Goal: Task Accomplishment & Management: Complete application form

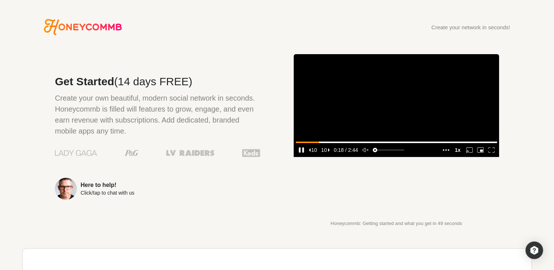
click at [313, 155] on media-seek-backward-button "10" at bounding box center [313, 150] width 12 height 10
click at [363, 153] on icon "mute" at bounding box center [366, 150] width 7 height 5
click at [363, 153] on icon "unmute" at bounding box center [366, 150] width 7 height 5
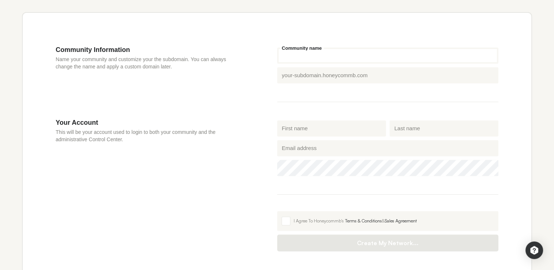
click at [322, 54] on input "Community name" at bounding box center [388, 56] width 222 height 16
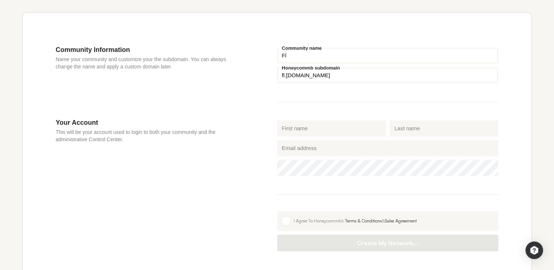
type input "F"
type input "G"
type input "Fly Game Day"
type input "fly-game-day"
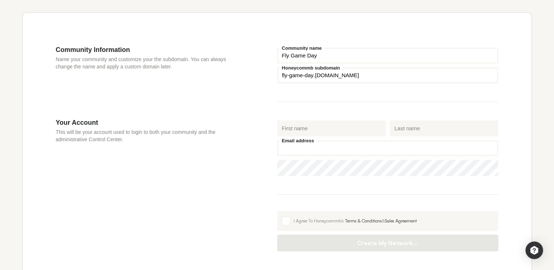
click at [296, 151] on div "Email address" at bounding box center [388, 148] width 222 height 16
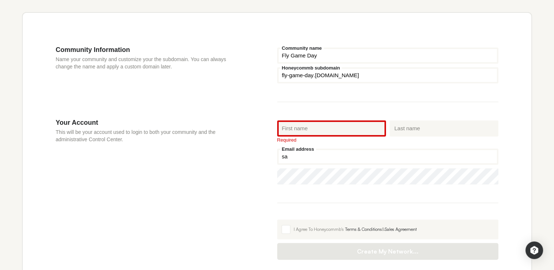
type input "[EMAIL_ADDRESS][DOMAIN_NAME]"
click at [310, 127] on input "First name" at bounding box center [331, 128] width 109 height 16
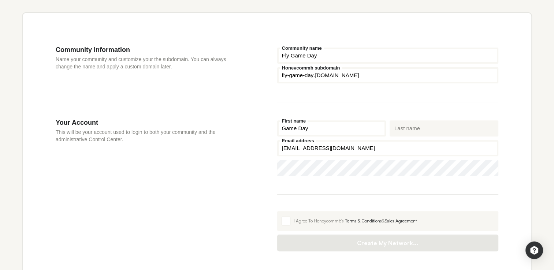
type input "Game Day"
type input "Private Jets"
click at [288, 222] on span at bounding box center [286, 221] width 9 height 9
click at [277, 211] on input "I Agree To Honeycommb's Terms & Conditions & Sales Agreement" at bounding box center [277, 211] width 0 height 0
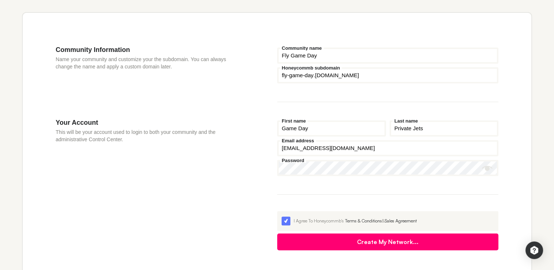
click at [375, 241] on button "Create My Network..." at bounding box center [388, 242] width 222 height 17
